Goal: Information Seeking & Learning: Learn about a topic

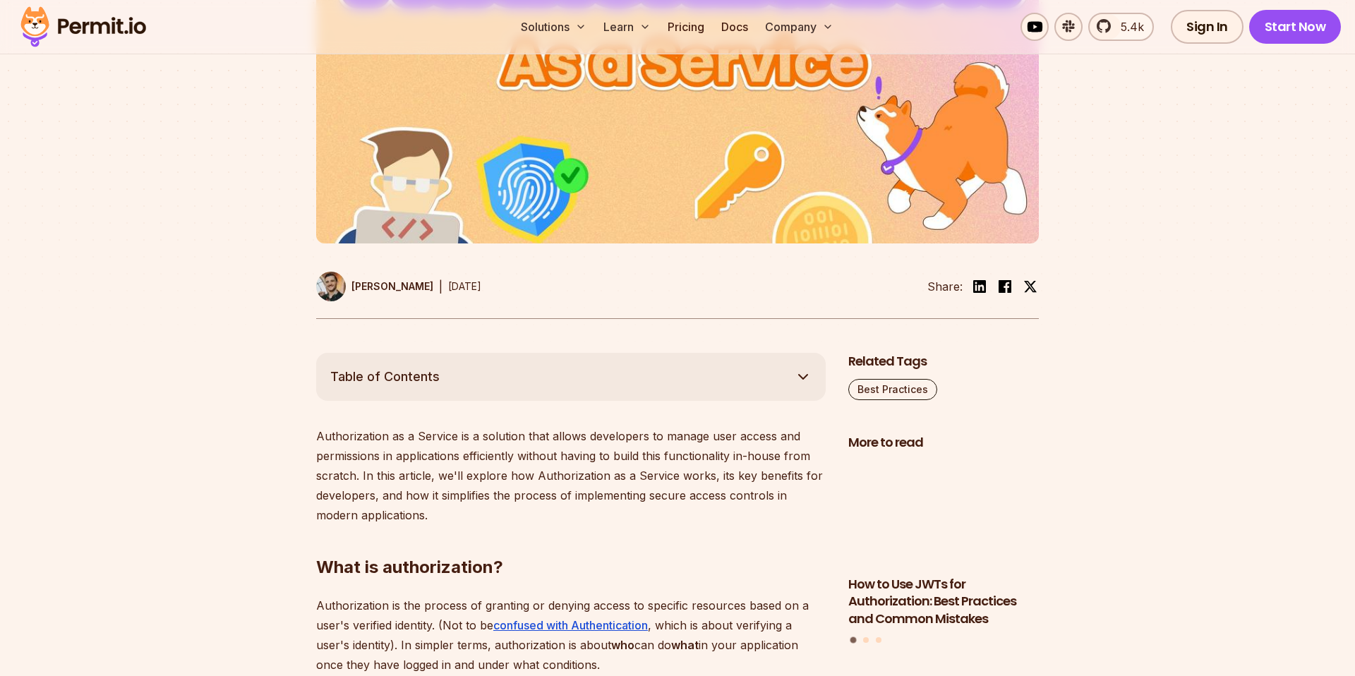
scroll to position [656, 0]
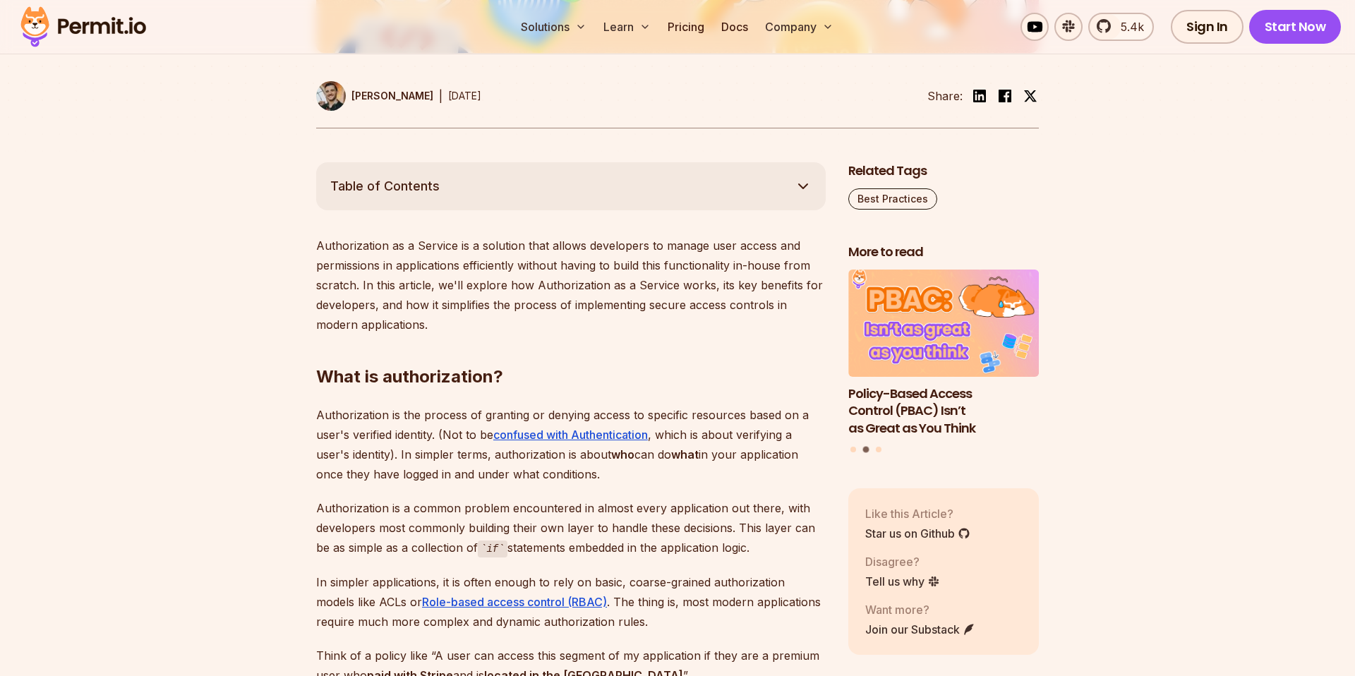
click at [800, 182] on icon "button" at bounding box center [803, 186] width 17 height 17
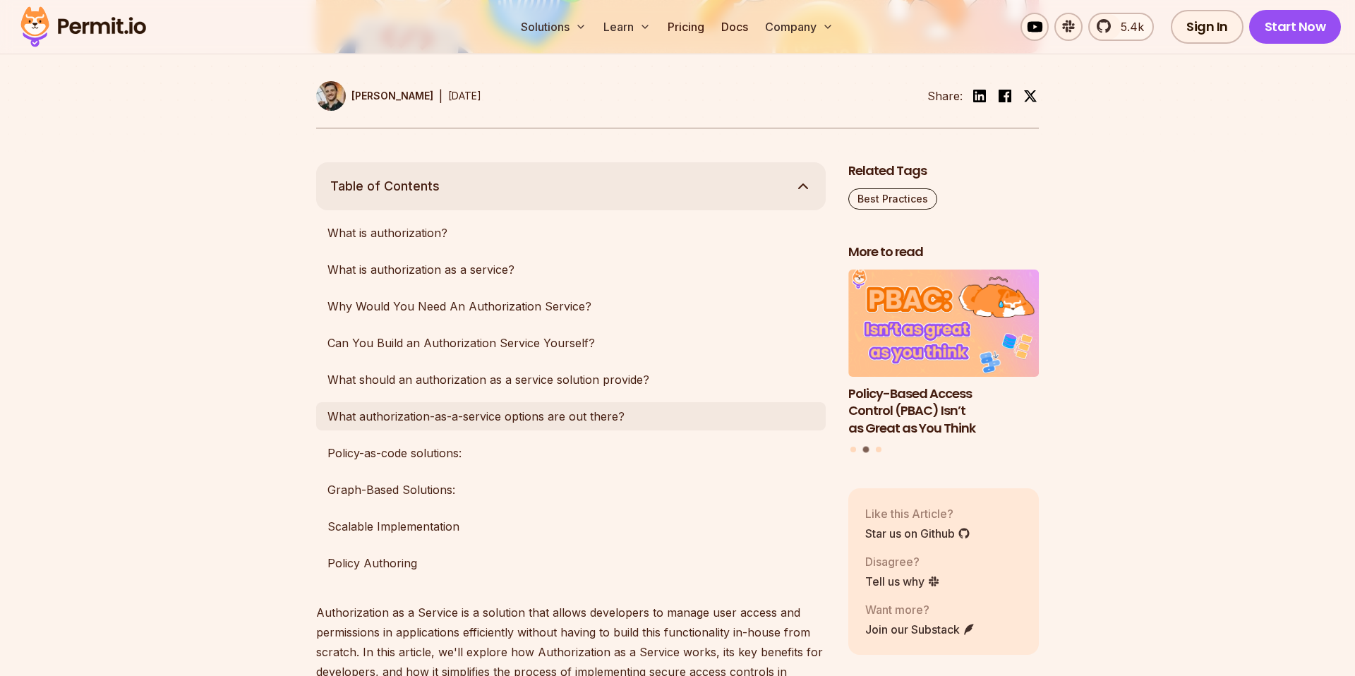
scroll to position [722, 0]
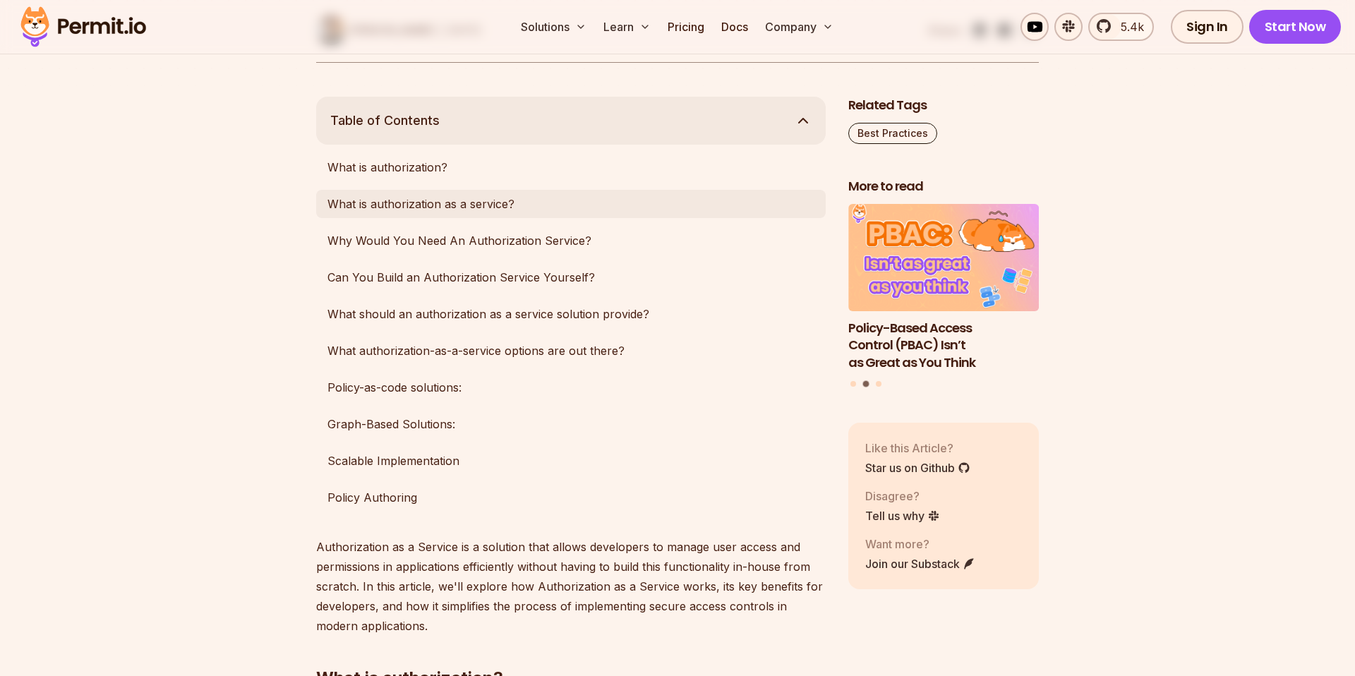
click at [452, 206] on link "What is authorization as a service?" at bounding box center [571, 204] width 510 height 28
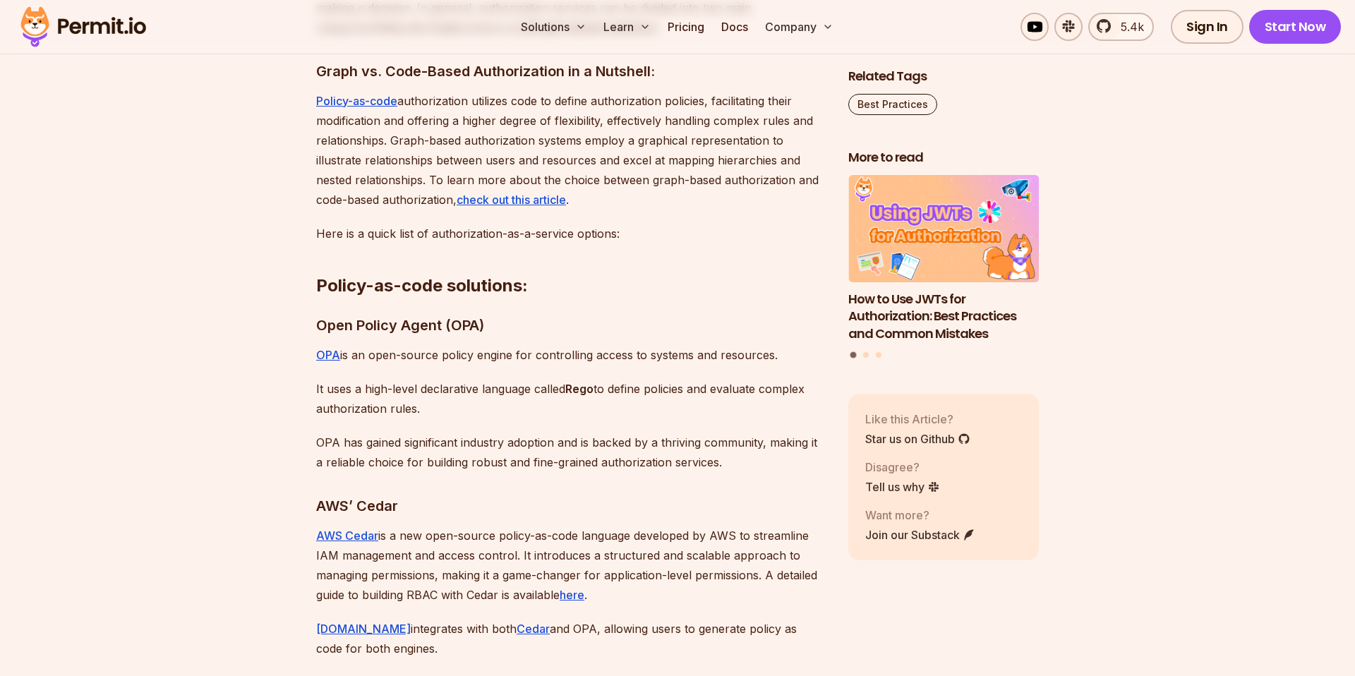
scroll to position [5198, 0]
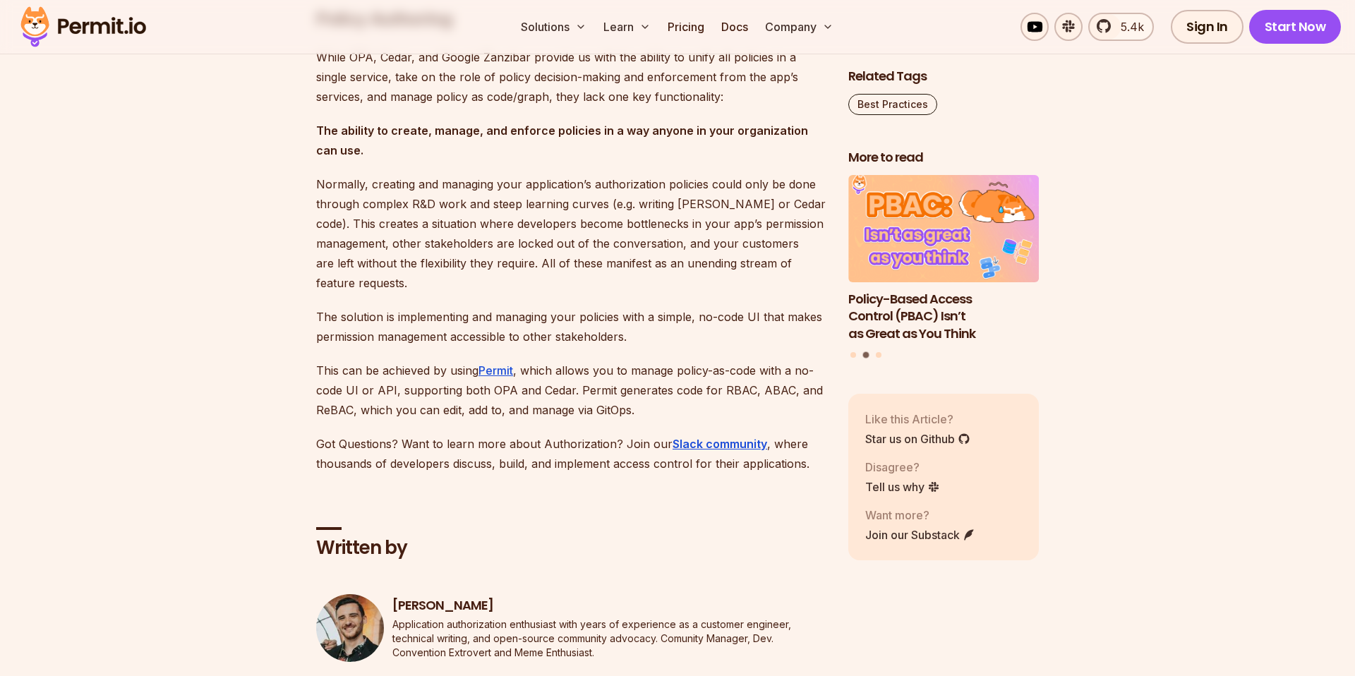
scroll to position [6521, 0]
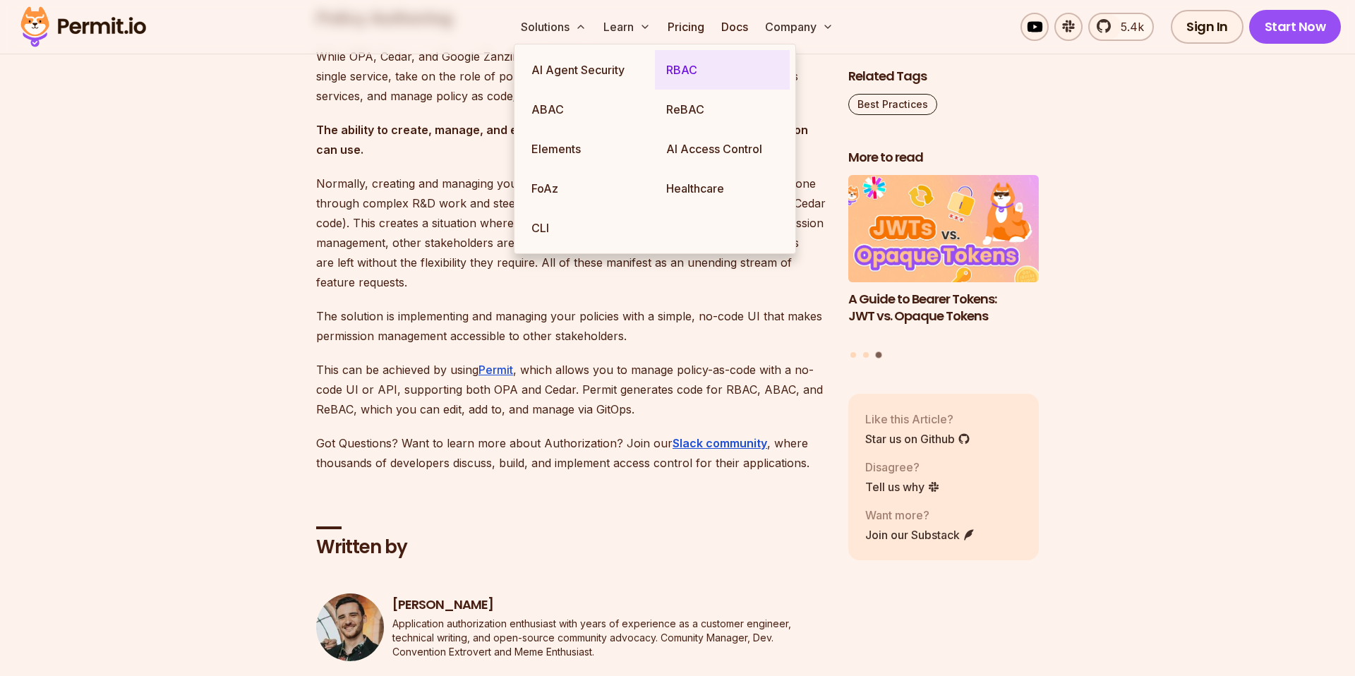
click at [696, 74] on link "RBAC" at bounding box center [722, 70] width 135 height 40
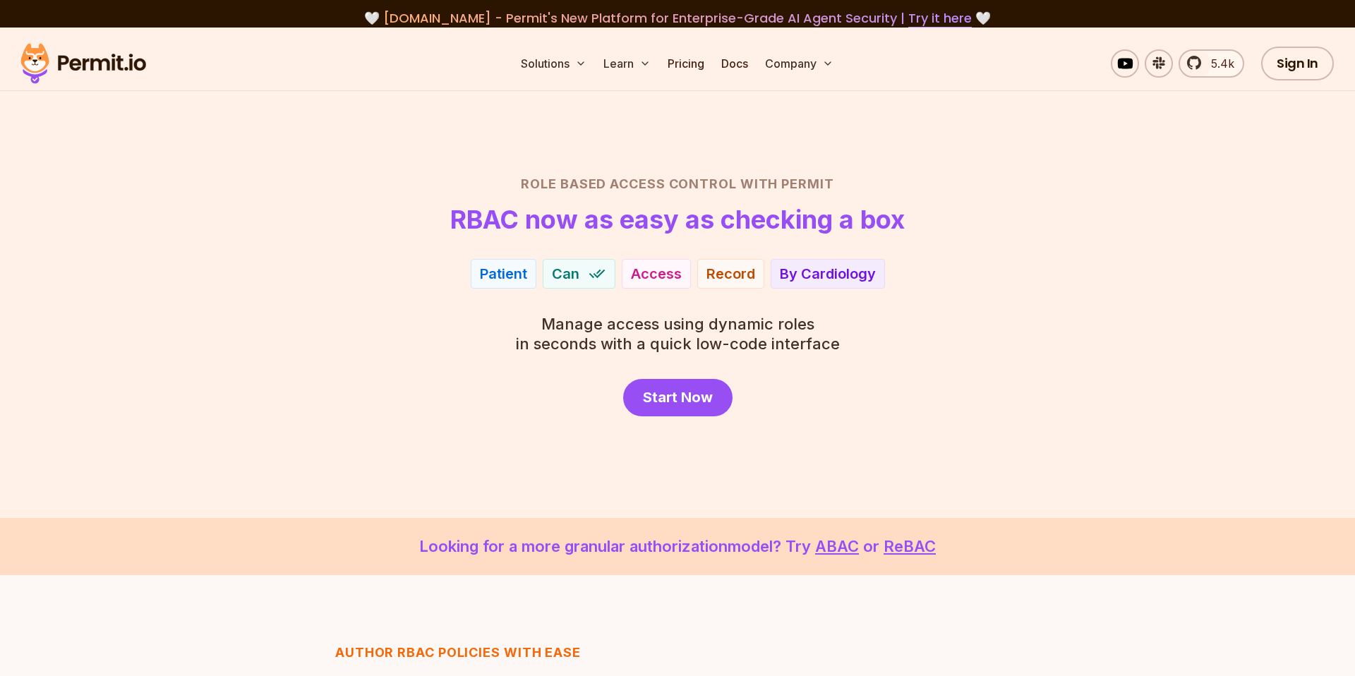
click at [568, 272] on span "Can" at bounding box center [566, 274] width 28 height 20
click at [740, 67] on link "Docs" at bounding box center [735, 63] width 38 height 28
